Goal: Use online tool/utility: Use online tool/utility

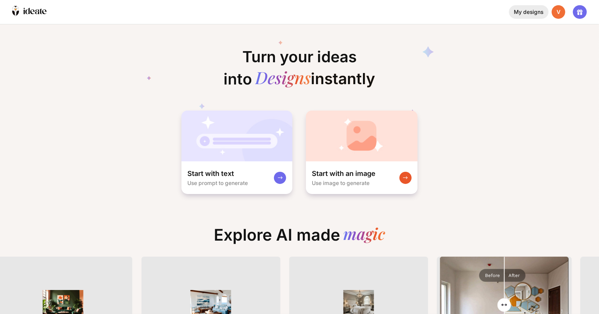
click at [531, 14] on div "My designs" at bounding box center [528, 12] width 39 height 14
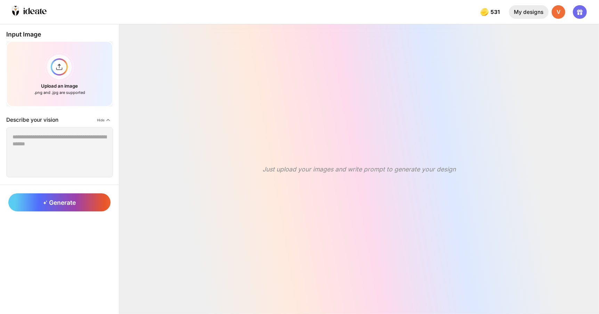
click at [533, 13] on div "My designs" at bounding box center [528, 12] width 39 height 14
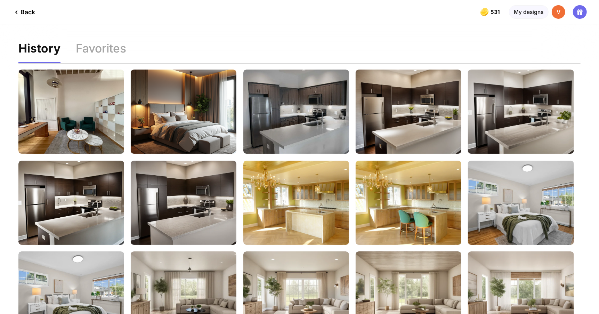
click at [28, 9] on div "Back" at bounding box center [23, 12] width 23 height 8
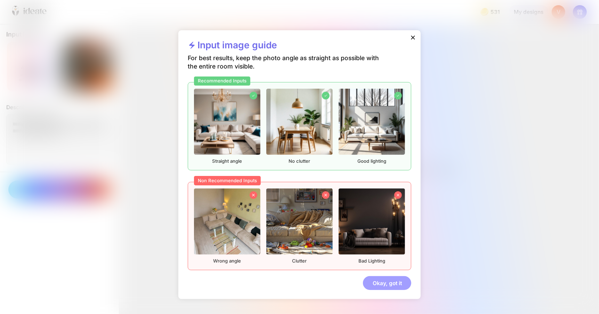
click at [378, 276] on div "Okay, got it" at bounding box center [387, 283] width 48 height 14
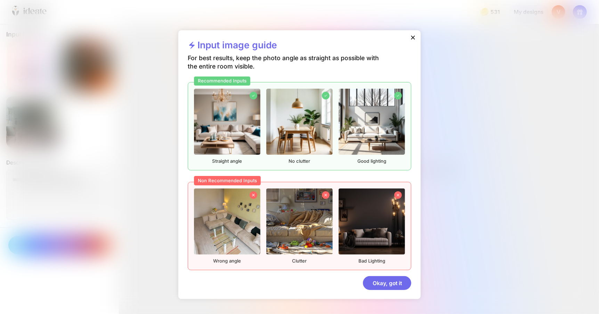
click at [379, 276] on div "Okay, got it" at bounding box center [387, 283] width 48 height 14
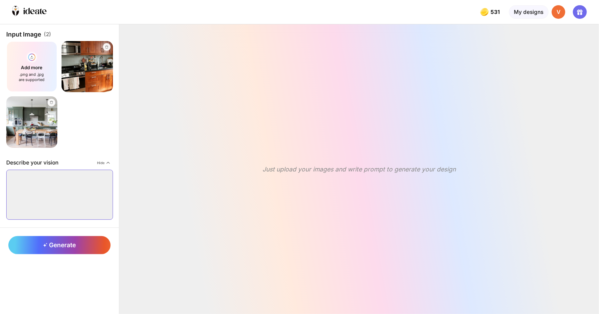
click at [53, 176] on textarea at bounding box center [59, 195] width 107 height 50
click at [55, 175] on textarea at bounding box center [59, 195] width 107 height 50
paste textarea "**********"
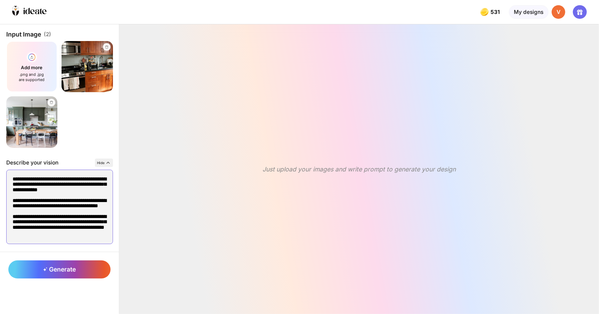
type textarea "**********"
click at [105, 160] on icon at bounding box center [108, 163] width 6 height 6
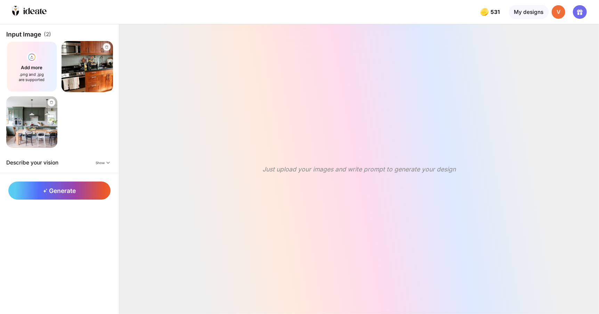
click at [50, 187] on span "Generate" at bounding box center [59, 190] width 32 height 7
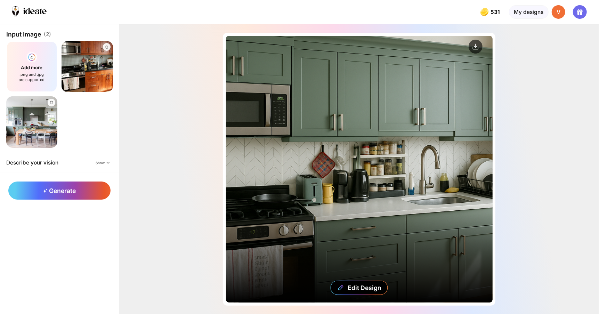
click at [320, 154] on div "Edit Design" at bounding box center [359, 169] width 267 height 267
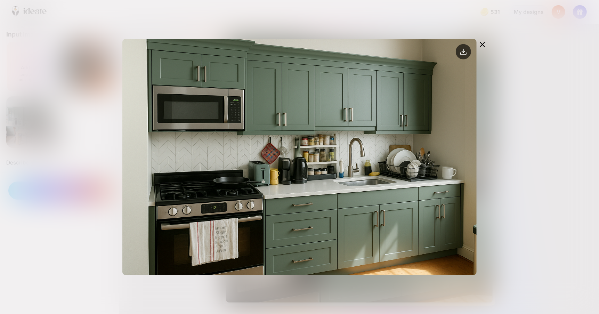
click at [471, 44] on circle at bounding box center [463, 51] width 15 height 15
